Goal: Navigation & Orientation: Go to known website

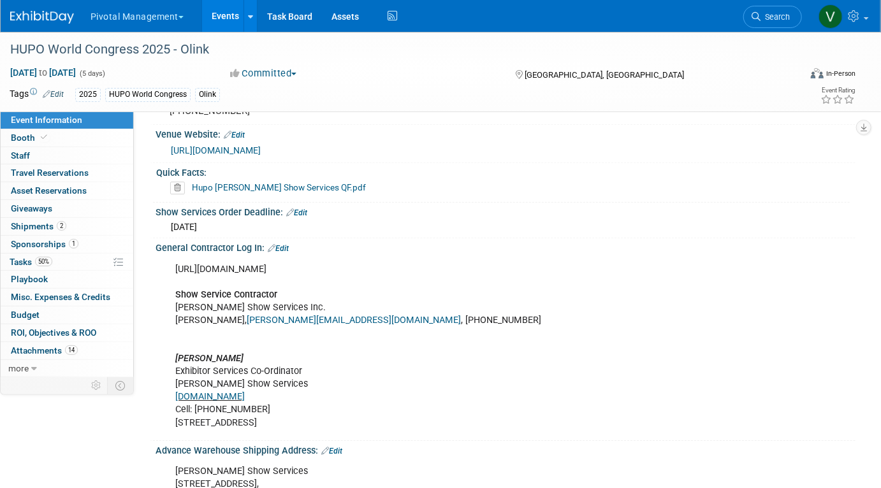
click at [228, 10] on link "Events" at bounding box center [225, 16] width 47 height 32
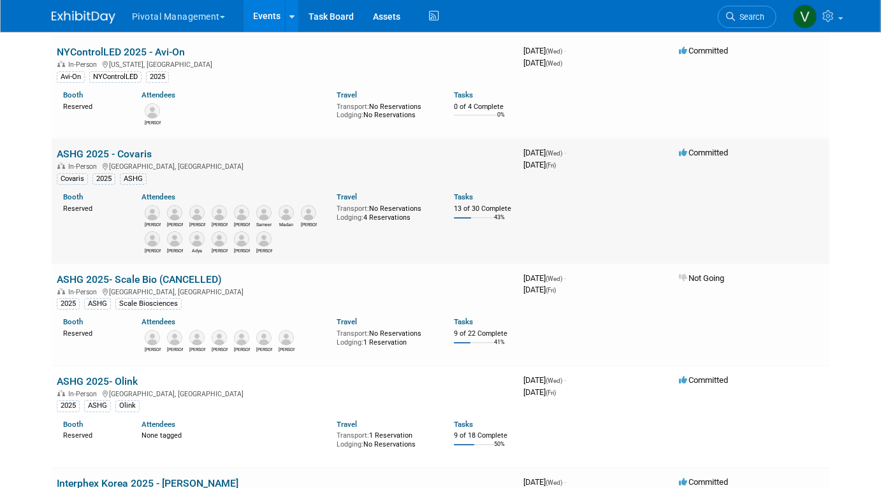
scroll to position [1938, 0]
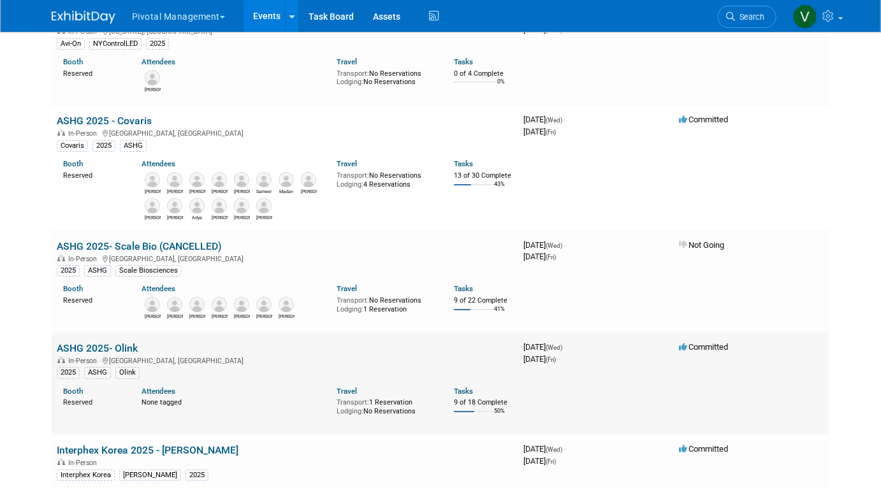
click at [108, 355] on link "ASHG 2025- Olink" at bounding box center [97, 348] width 81 height 12
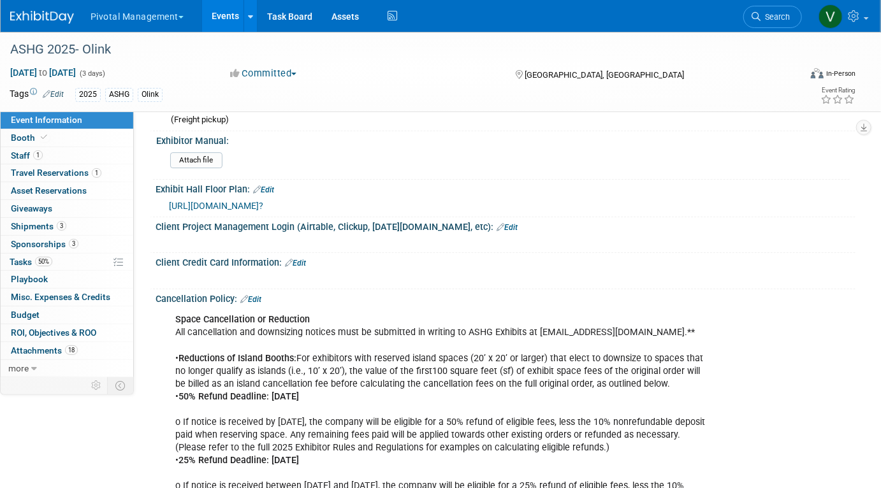
scroll to position [1834, 0]
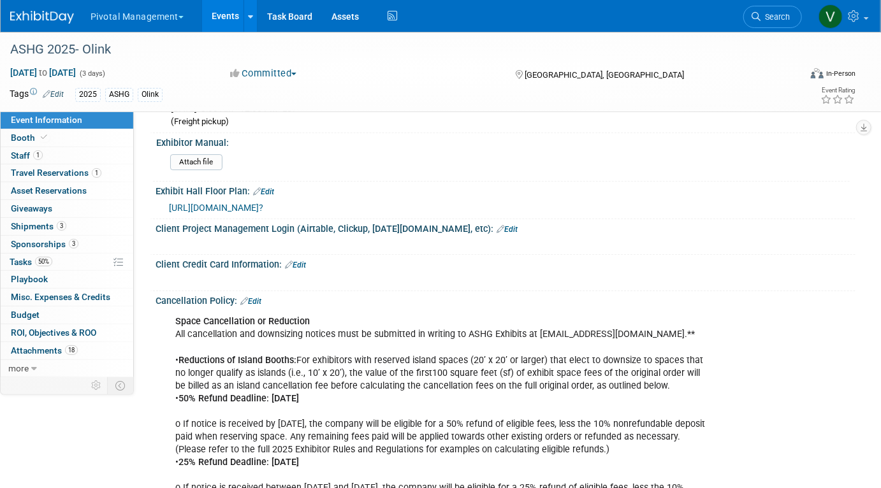
click at [263, 203] on span "https://ashg25.mapyourshow.com/8_0/exhview/index.cfm?" at bounding box center [216, 208] width 94 height 10
